Goal: Information Seeking & Learning: Learn about a topic

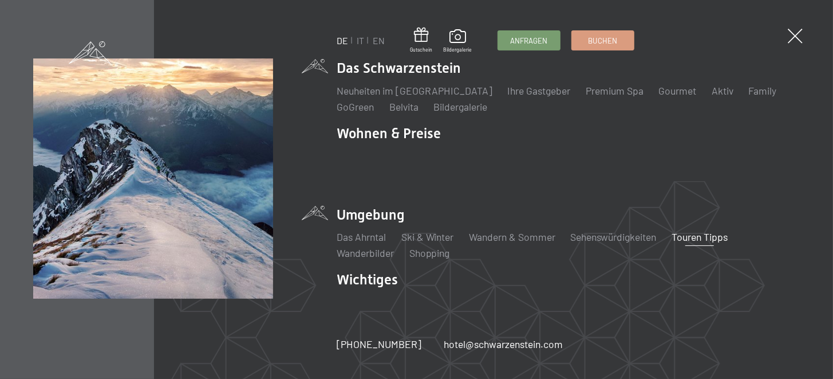
click at [704, 230] on link "Touren Tipps" at bounding box center [700, 236] width 56 height 13
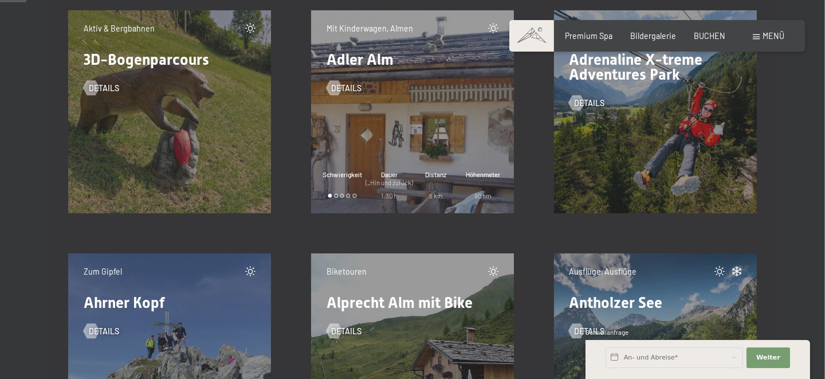
scroll to position [458, 0]
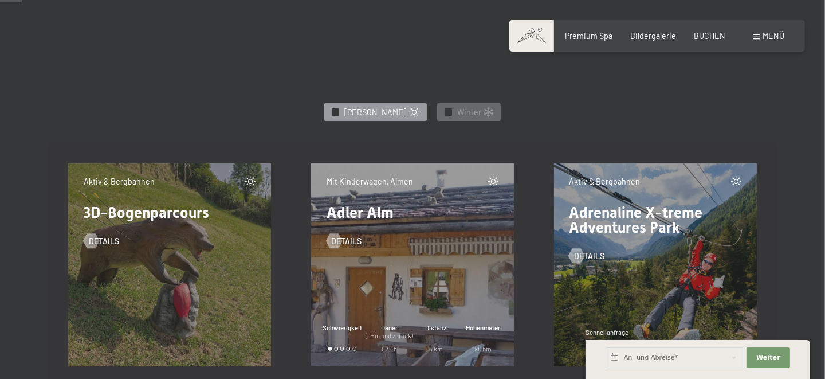
click at [383, 114] on span "Sommer" at bounding box center [375, 112] width 62 height 11
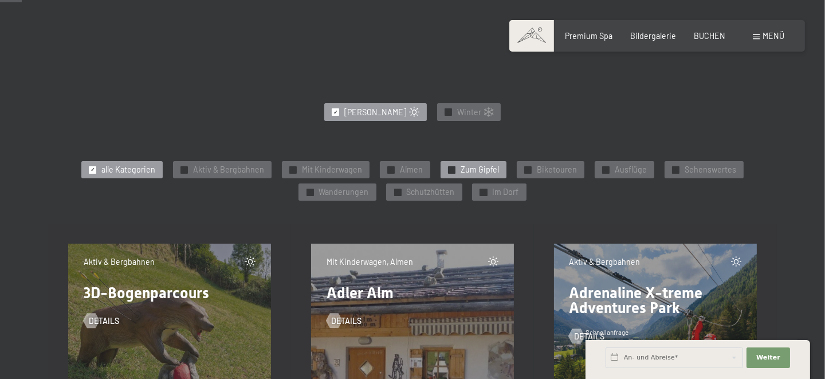
click at [491, 172] on span "Zum Gipfel" at bounding box center [479, 169] width 38 height 11
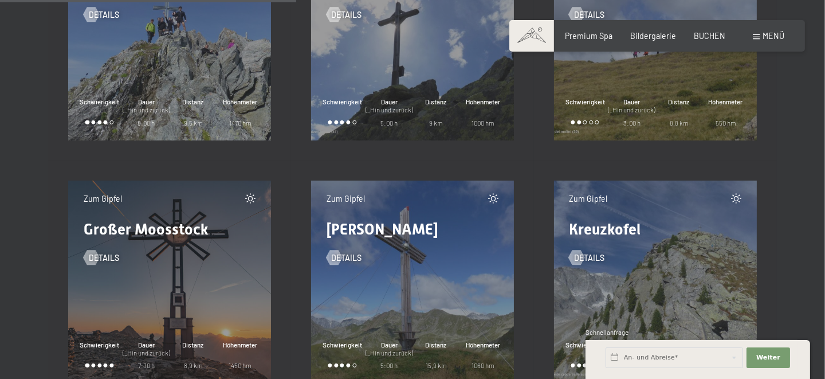
scroll to position [916, 0]
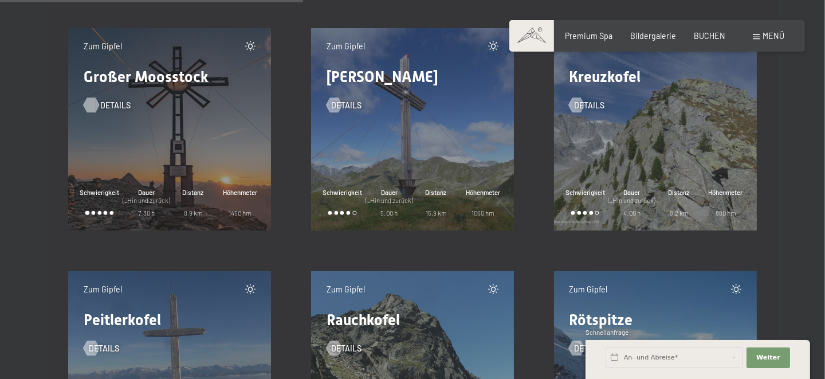
click at [95, 104] on div at bounding box center [90, 105] width 9 height 15
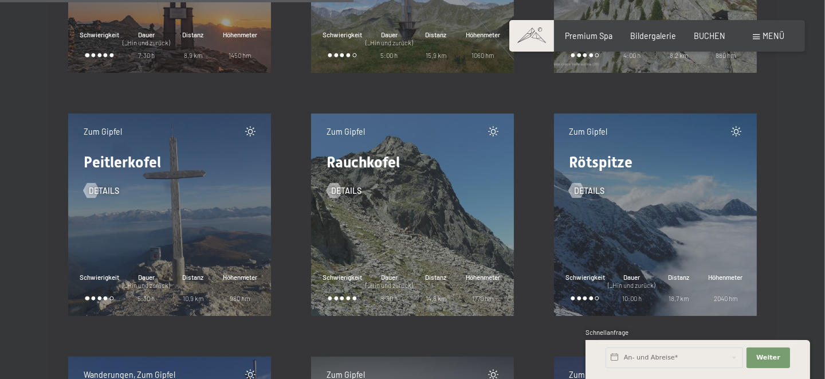
scroll to position [1069, 0]
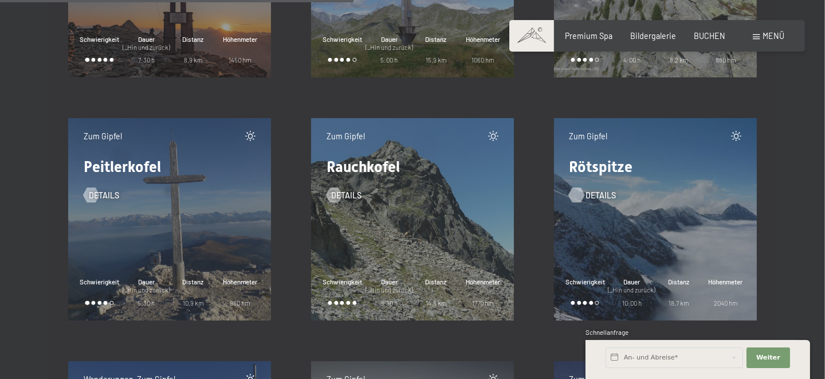
click at [590, 192] on span "Details" at bounding box center [600, 195] width 30 height 11
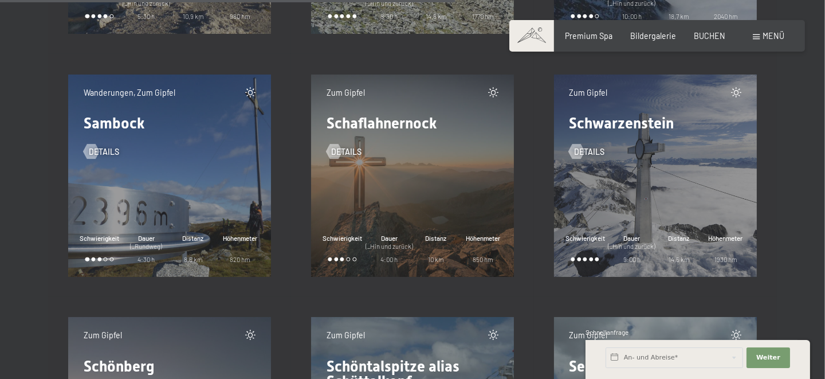
scroll to position [1374, 0]
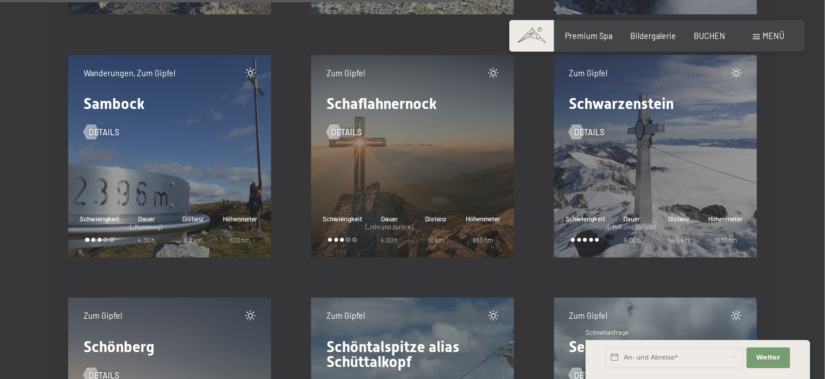
click at [360, 192] on div "Zum Gipfel Schaflahnernock Details Schwierigkeit Dauer (_Hin und zurück) 4:00 h…" at bounding box center [412, 156] width 202 height 202
click at [358, 128] on span "Details" at bounding box center [357, 132] width 30 height 11
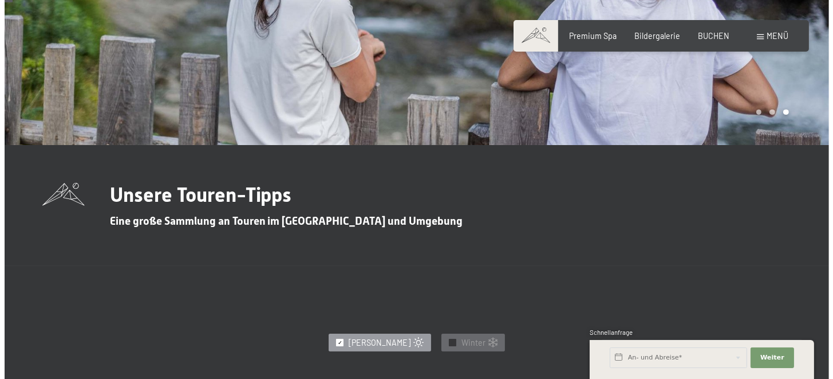
scroll to position [0, 0]
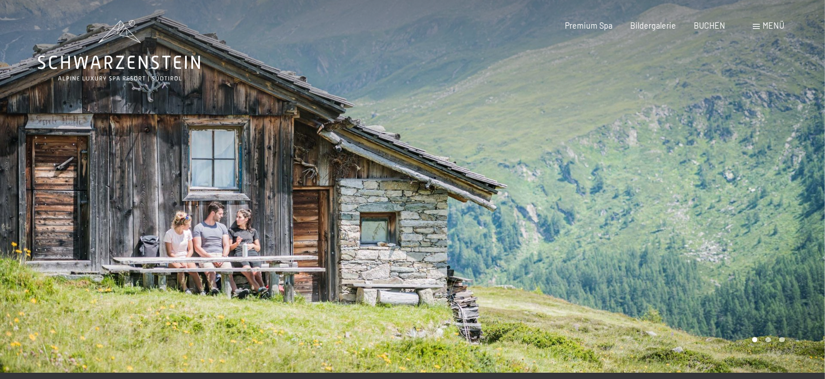
click at [767, 27] on span "Menü" at bounding box center [774, 26] width 22 height 10
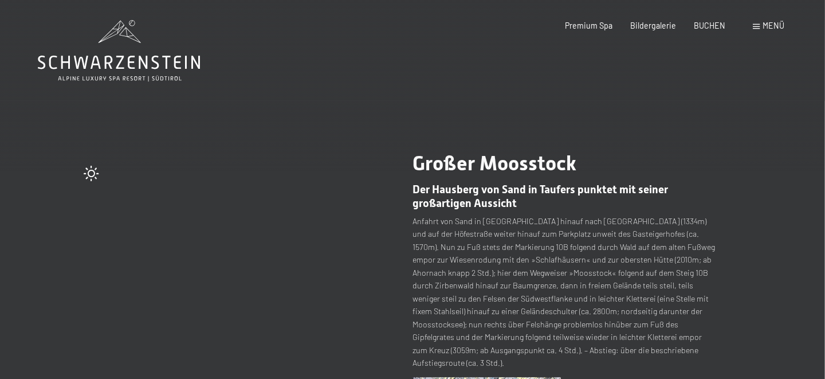
click at [87, 170] on span at bounding box center [91, 173] width 15 height 15
click at [88, 170] on span at bounding box center [91, 173] width 15 height 15
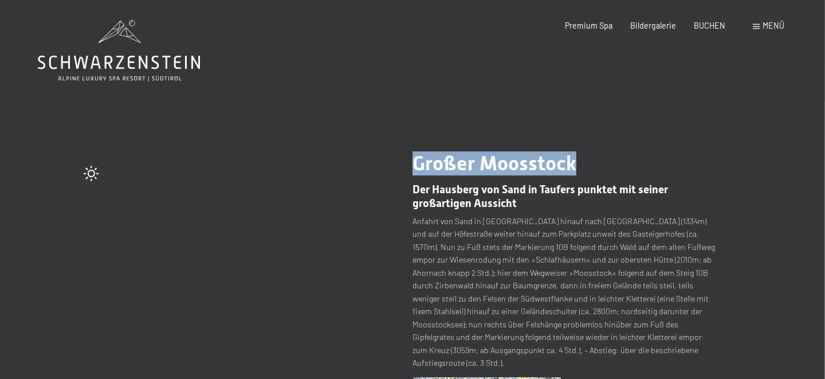
drag, startPoint x: 602, startPoint y: 163, endPoint x: 392, endPoint y: 155, distance: 209.8
click at [392, 155] on div "Tipp wechseln (47 / 204) Großer Moosstock Der Hausberg von Sand in Taufers punk…" at bounding box center [412, 365] width 688 height 428
copy div "Großer Moosstock"
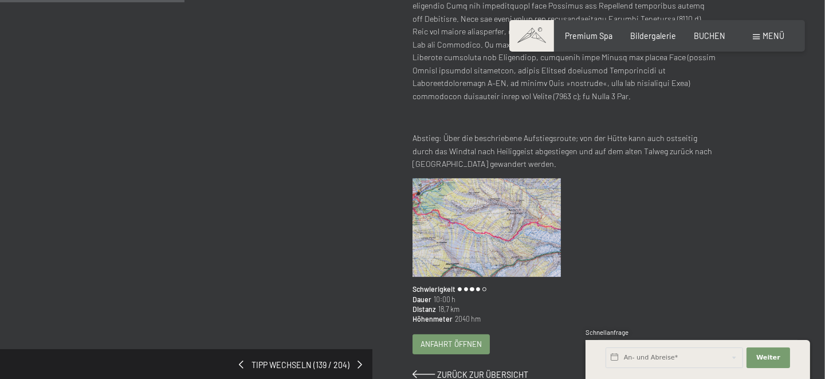
scroll to position [152, 0]
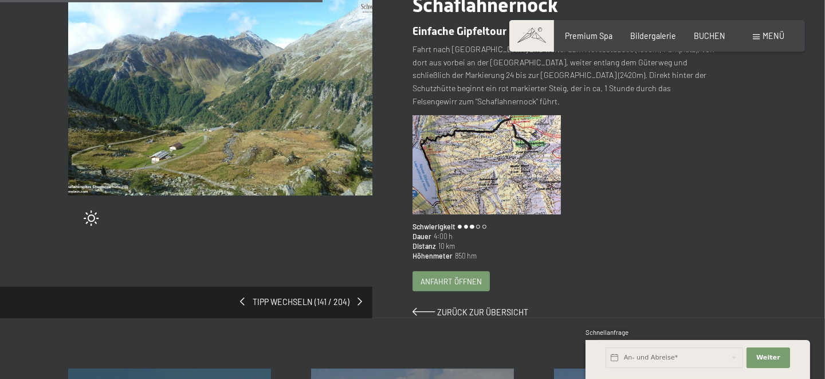
scroll to position [152, 0]
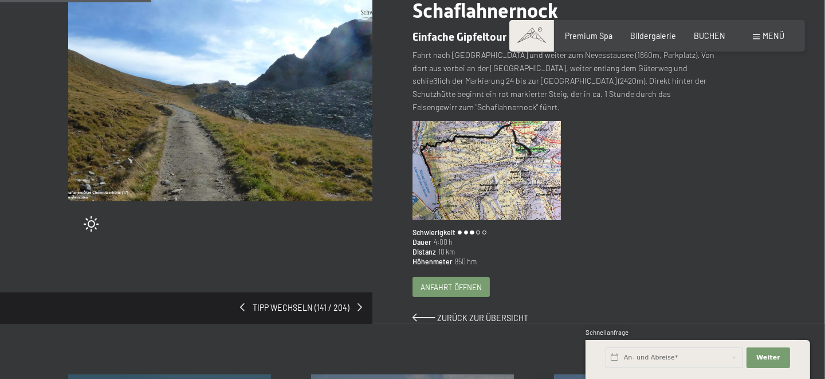
drag, startPoint x: 353, startPoint y: 35, endPoint x: 123, endPoint y: 27, distance: 230.4
click at [123, 27] on img at bounding box center [220, 100] width 304 height 202
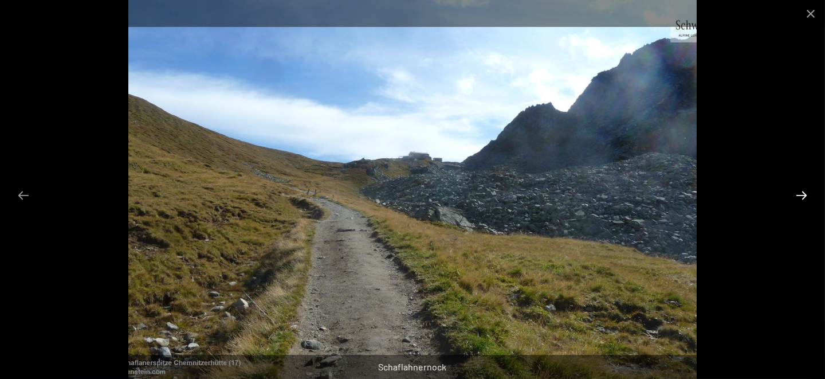
click at [799, 194] on button "Next slide" at bounding box center [801, 195] width 24 height 22
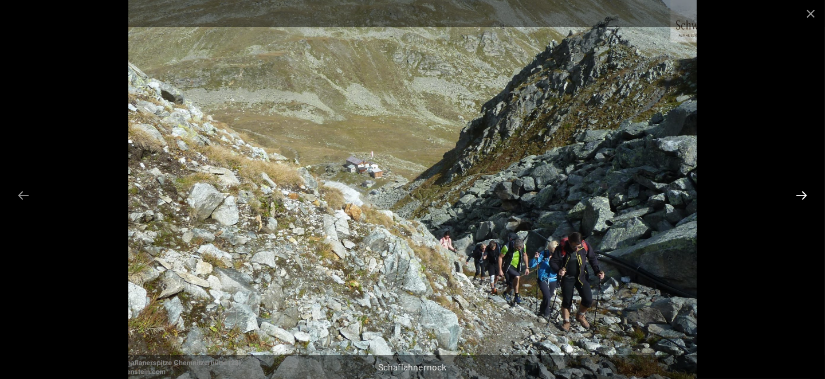
click at [799, 194] on button "Next slide" at bounding box center [801, 195] width 24 height 22
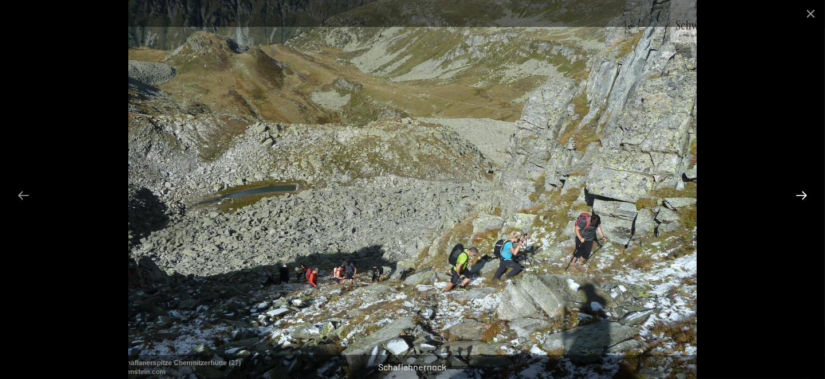
click at [799, 194] on button "Next slide" at bounding box center [801, 195] width 24 height 22
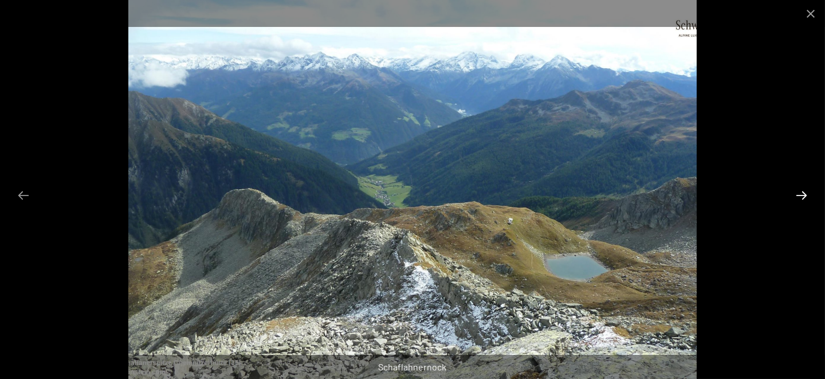
click at [799, 194] on button "Next slide" at bounding box center [801, 195] width 24 height 22
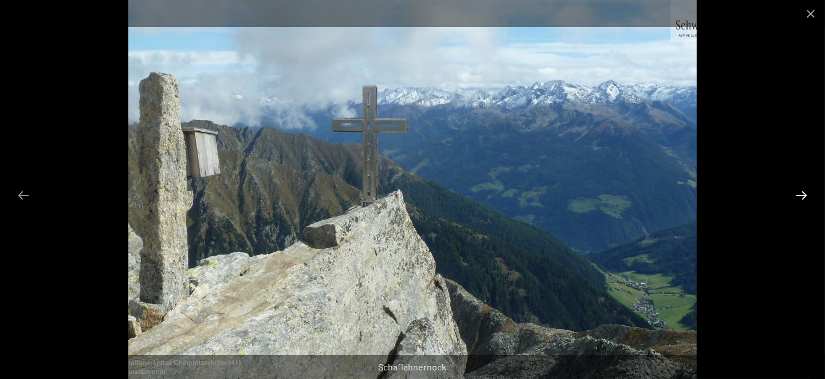
click at [799, 194] on button "Next slide" at bounding box center [801, 195] width 24 height 22
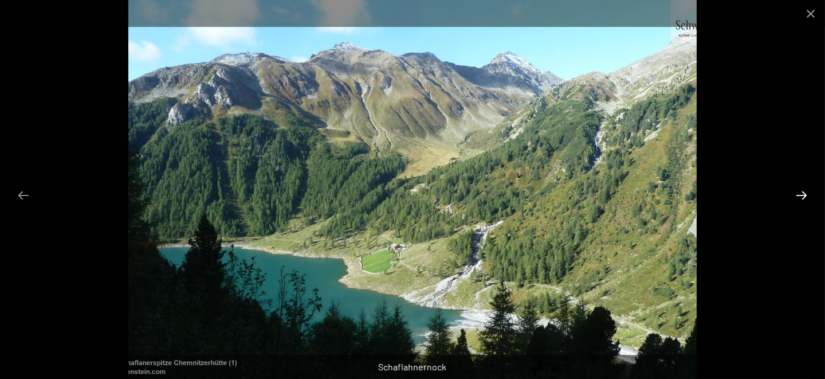
click at [799, 194] on button "Next slide" at bounding box center [801, 195] width 24 height 22
